Goal: Use online tool/utility: Utilize a website feature to perform a specific function

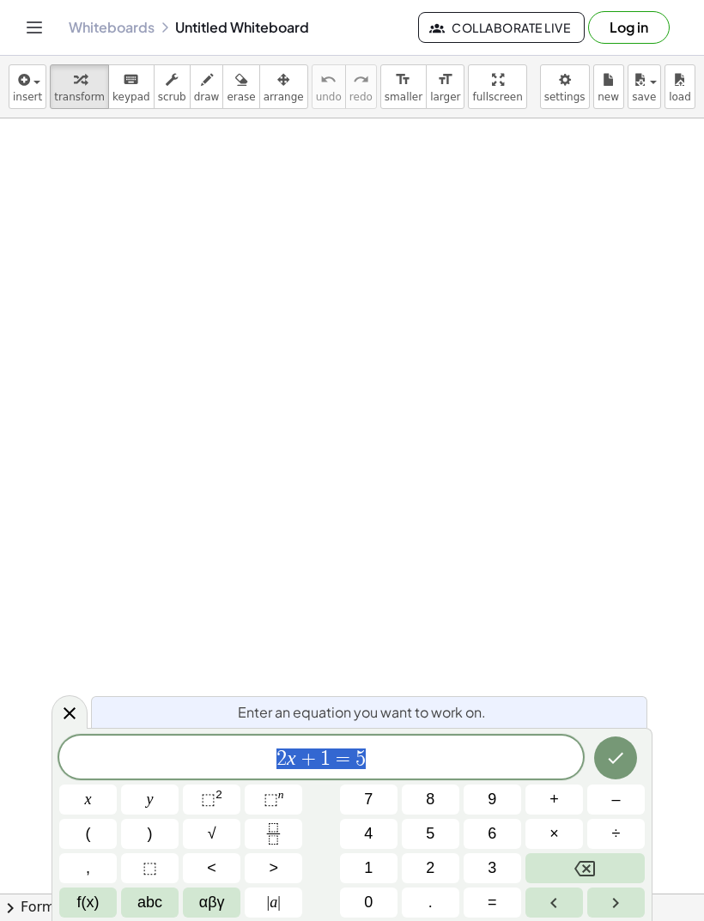
click at [372, 834] on span "4" at bounding box center [368, 833] width 9 height 23
click at [274, 836] on icon "Fraction" at bounding box center [273, 833] width 21 height 21
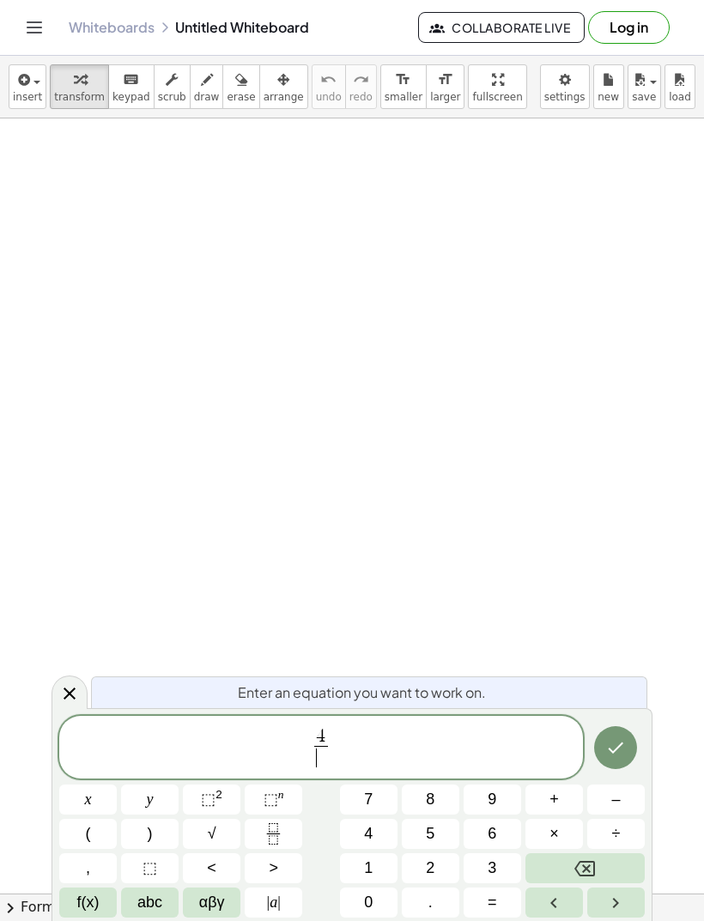
click at [97, 806] on button "x" at bounding box center [88, 799] width 58 height 30
click at [215, 800] on span "⬚" at bounding box center [208, 798] width 15 height 17
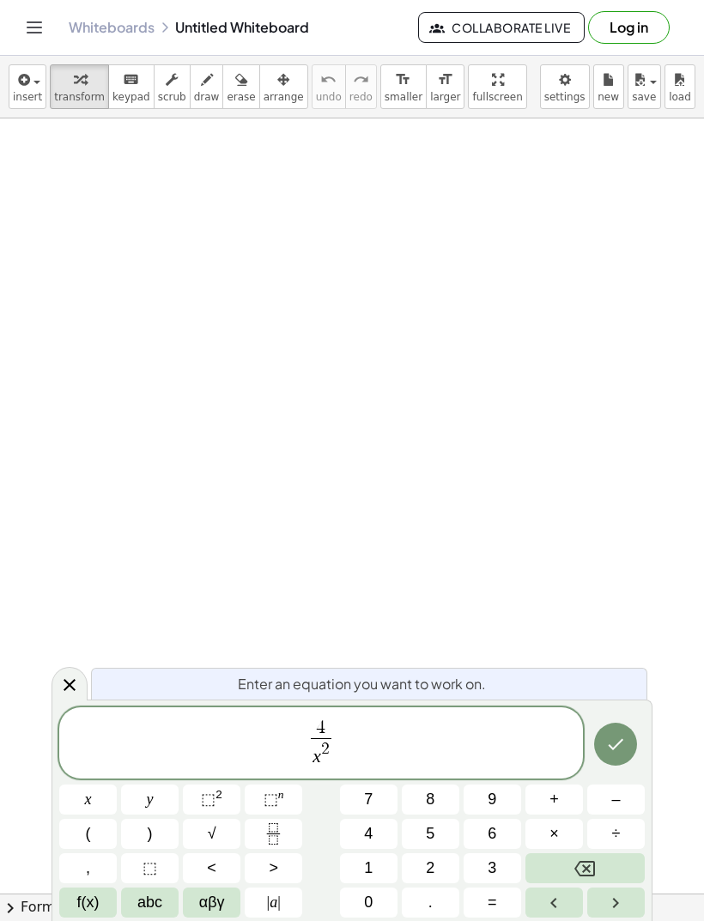
click at [619, 797] on span "–" at bounding box center [615, 799] width 9 height 23
click at [93, 811] on button "x" at bounding box center [88, 799] width 58 height 30
click at [399, 748] on span "4 x 2 − x ​ ​" at bounding box center [321, 743] width 524 height 53
click at [611, 794] on span "–" at bounding box center [615, 799] width 9 height 23
click at [487, 865] on button "3" at bounding box center [492, 868] width 58 height 30
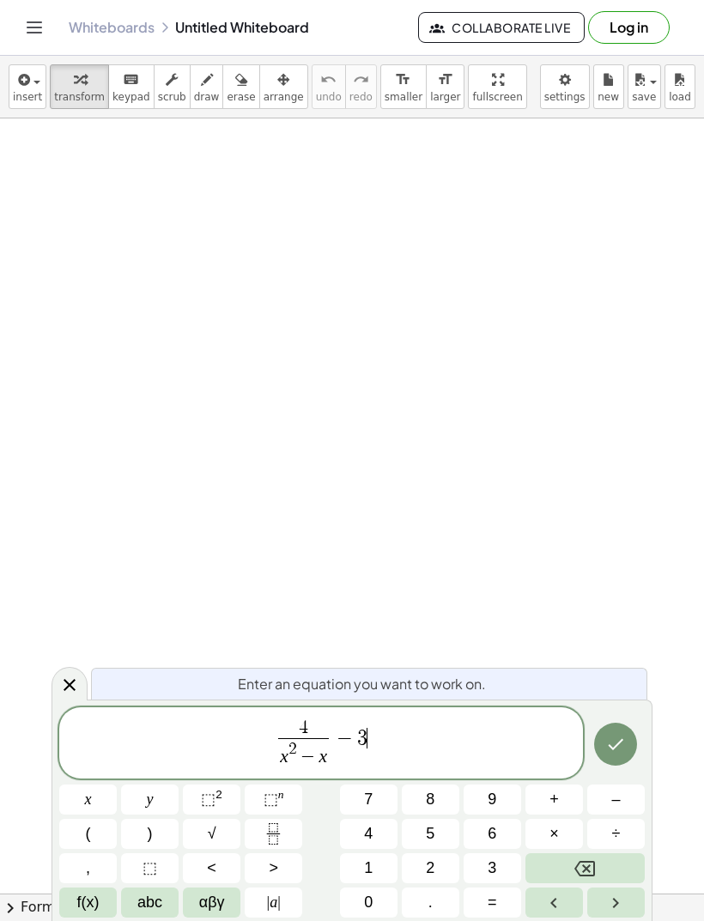
click at [112, 896] on button "f(x)" at bounding box center [88, 902] width 58 height 30
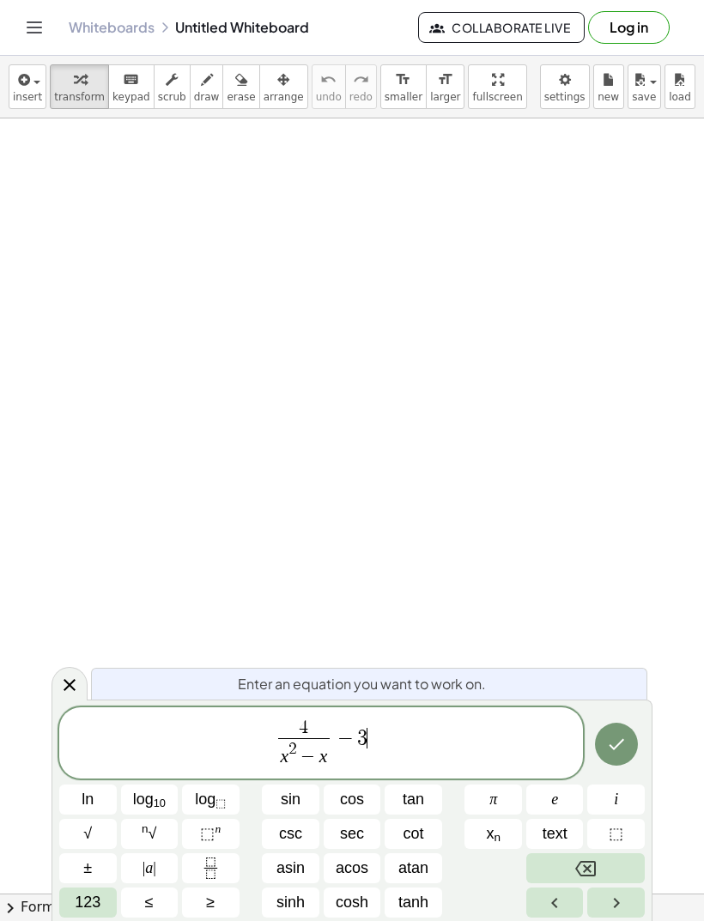
click at [88, 914] on span "123" at bounding box center [88, 902] width 26 height 23
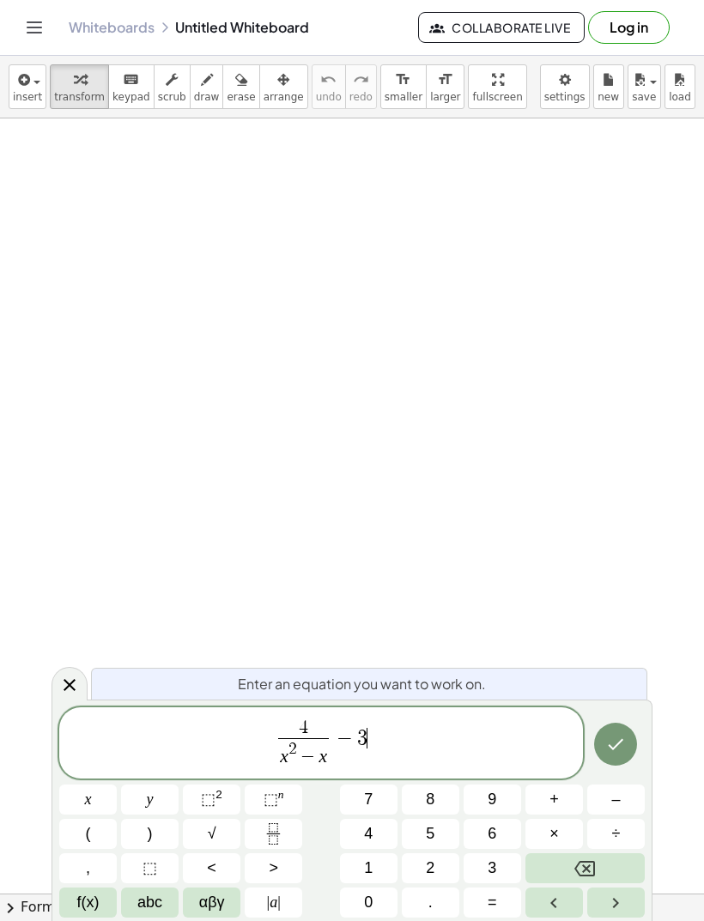
click at [274, 839] on icon "Fraction" at bounding box center [273, 833] width 21 height 21
click at [433, 866] on span "2" at bounding box center [430, 868] width 9 height 23
click at [87, 807] on span "x" at bounding box center [88, 799] width 7 height 23
click at [211, 810] on span "⬚ 2" at bounding box center [211, 799] width 21 height 23
click at [614, 798] on span "–" at bounding box center [615, 799] width 9 height 23
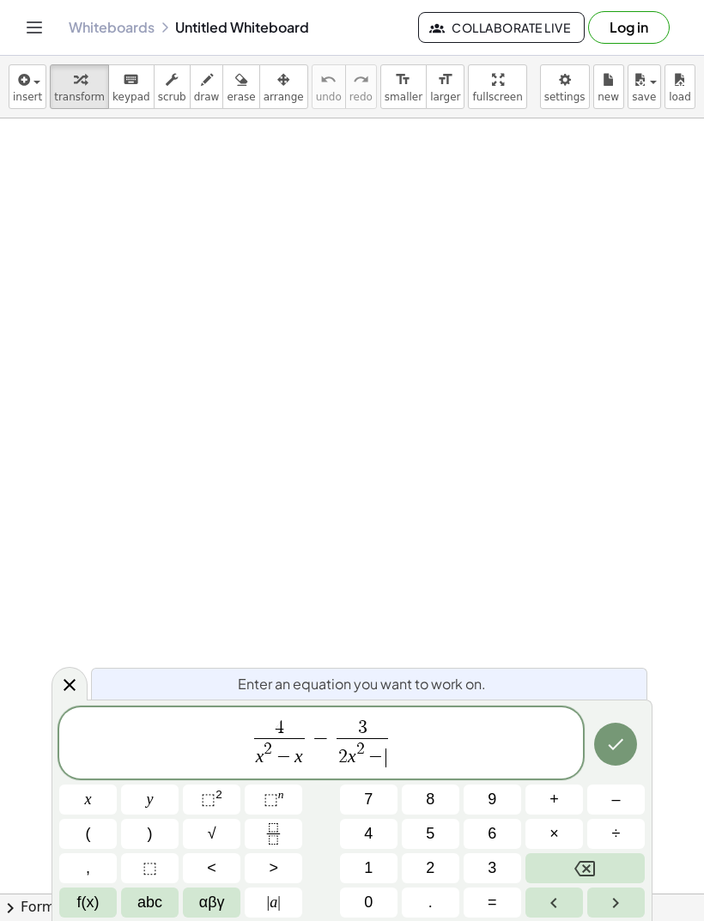
click at [427, 870] on span "2" at bounding box center [430, 868] width 9 height 23
click at [85, 802] on span "x" at bounding box center [88, 799] width 7 height 23
click at [617, 739] on icon "Done" at bounding box center [615, 744] width 21 height 21
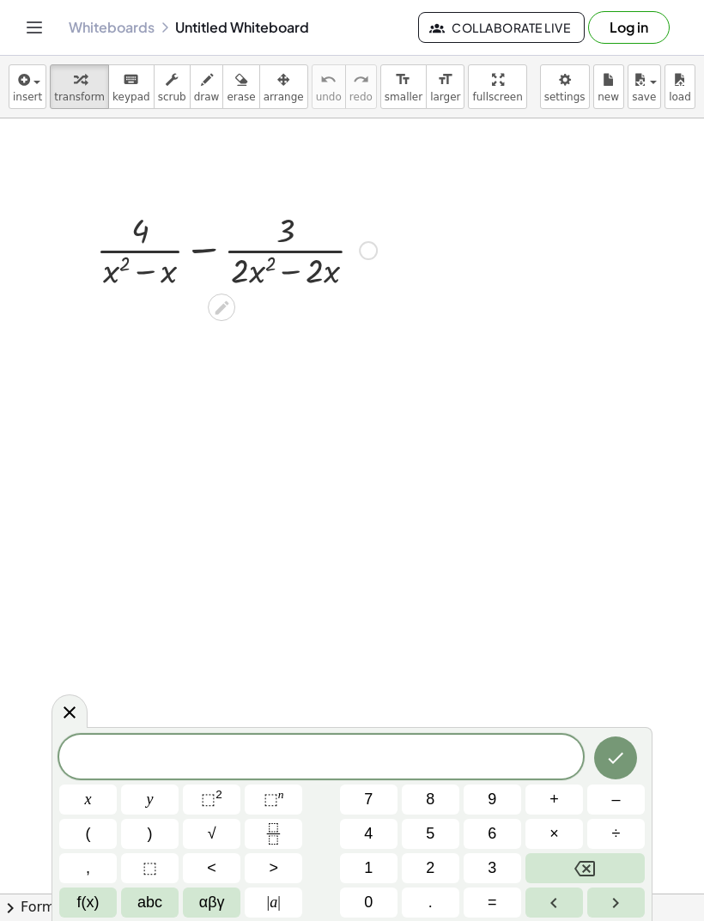
click at [596, 867] on button "Backspace" at bounding box center [584, 868] width 119 height 30
